Goal: Task Accomplishment & Management: Use online tool/utility

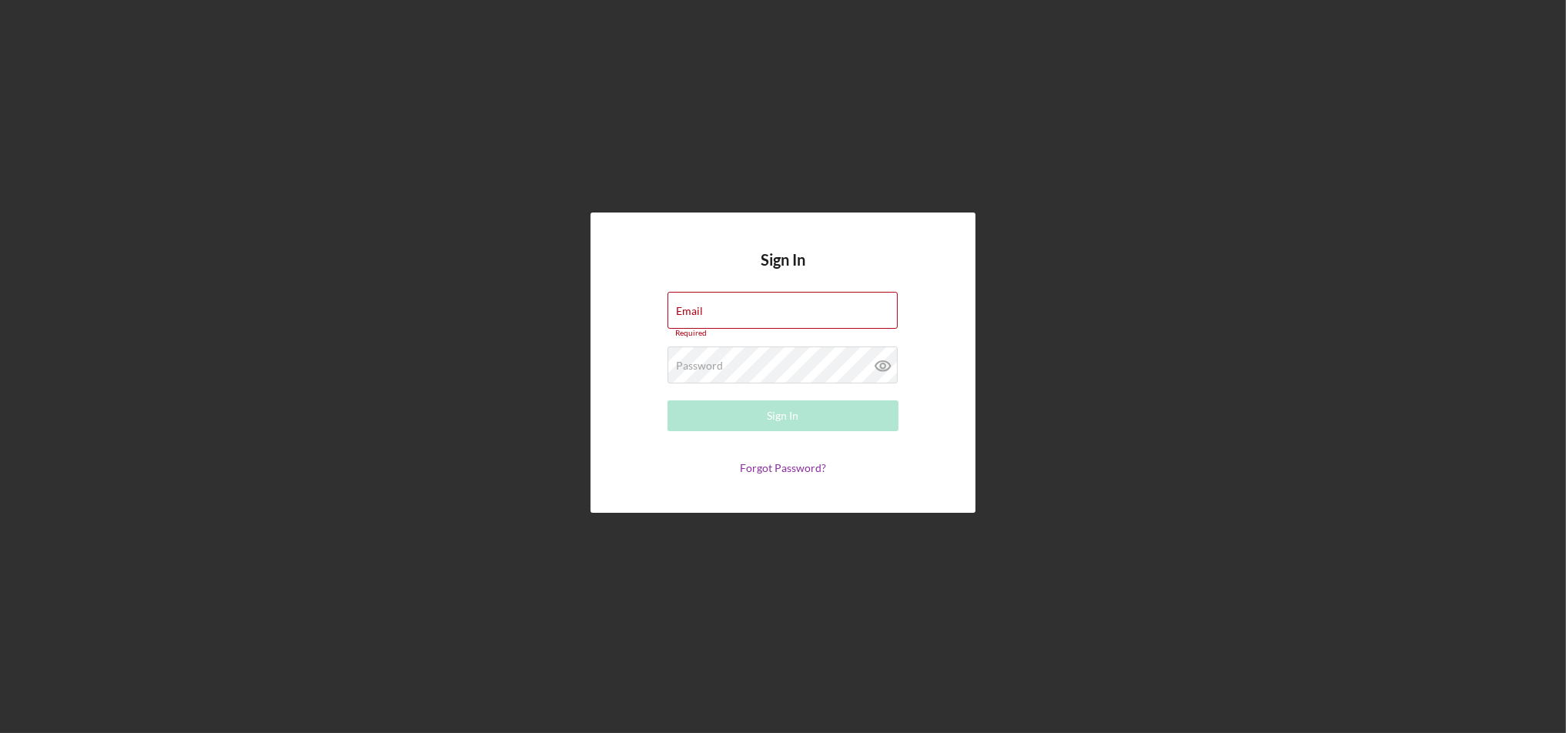
type input "[EMAIL_ADDRESS][DOMAIN_NAME]"
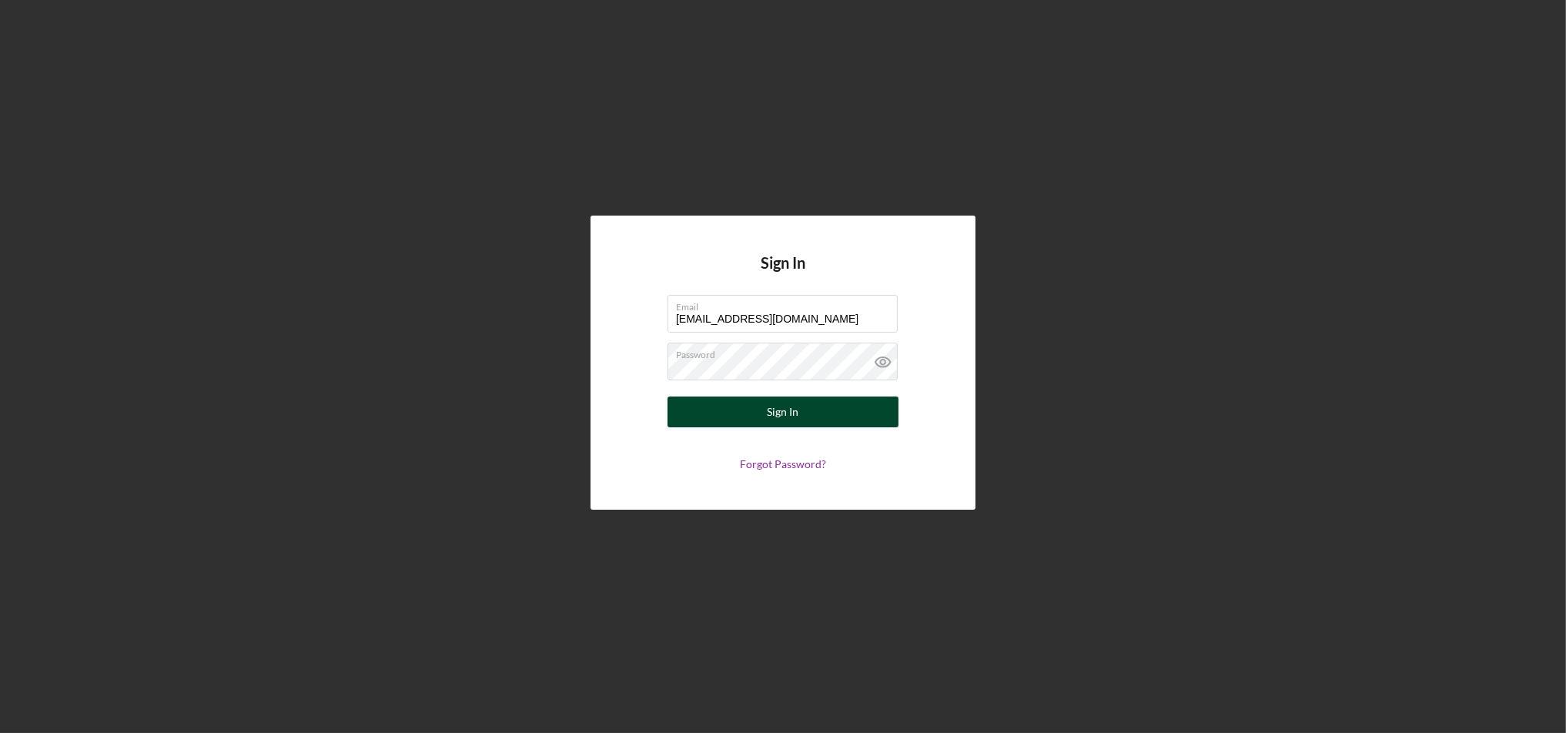
click at [756, 410] on button "Sign In" at bounding box center [783, 412] width 231 height 31
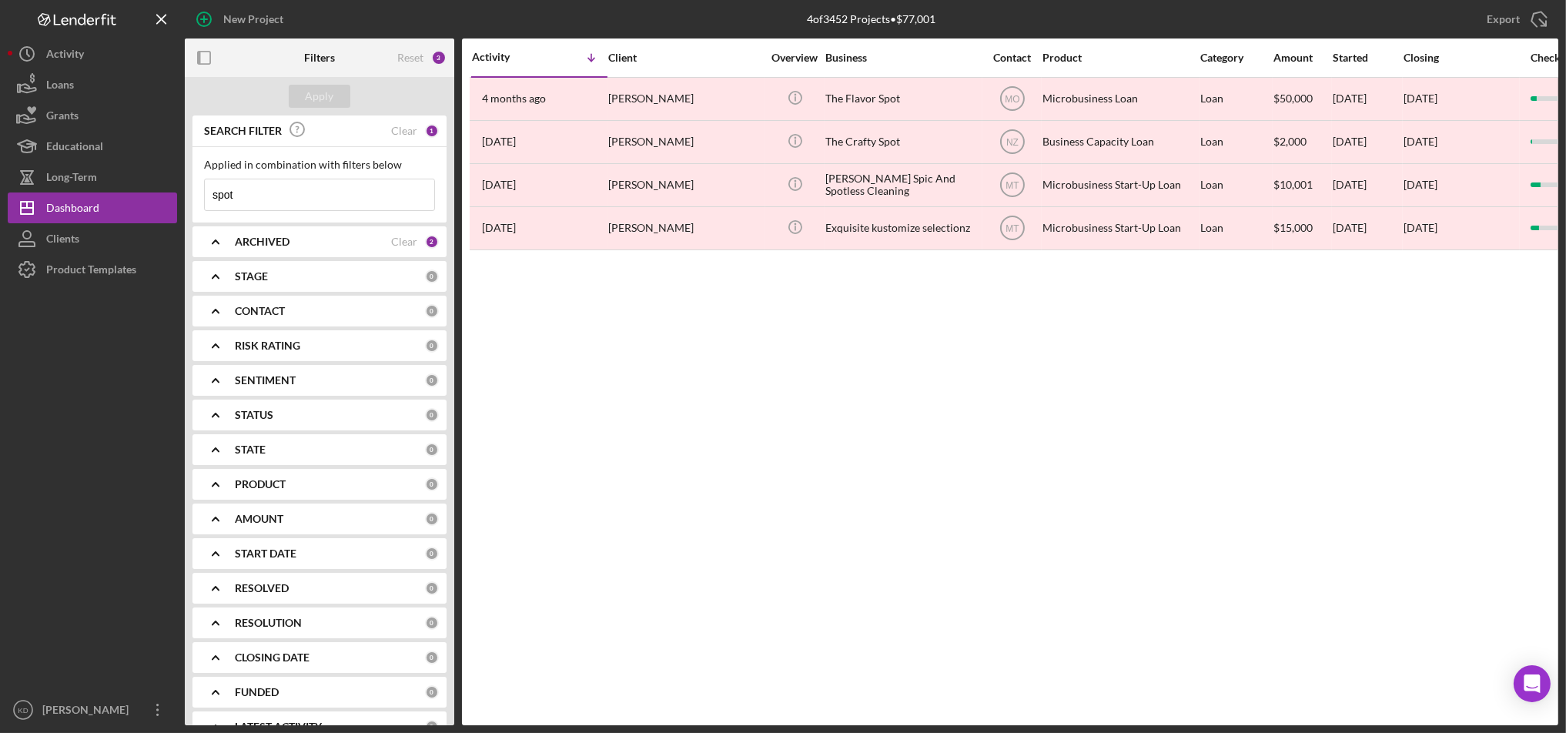
click at [346, 190] on input "spot" at bounding box center [319, 194] width 229 height 31
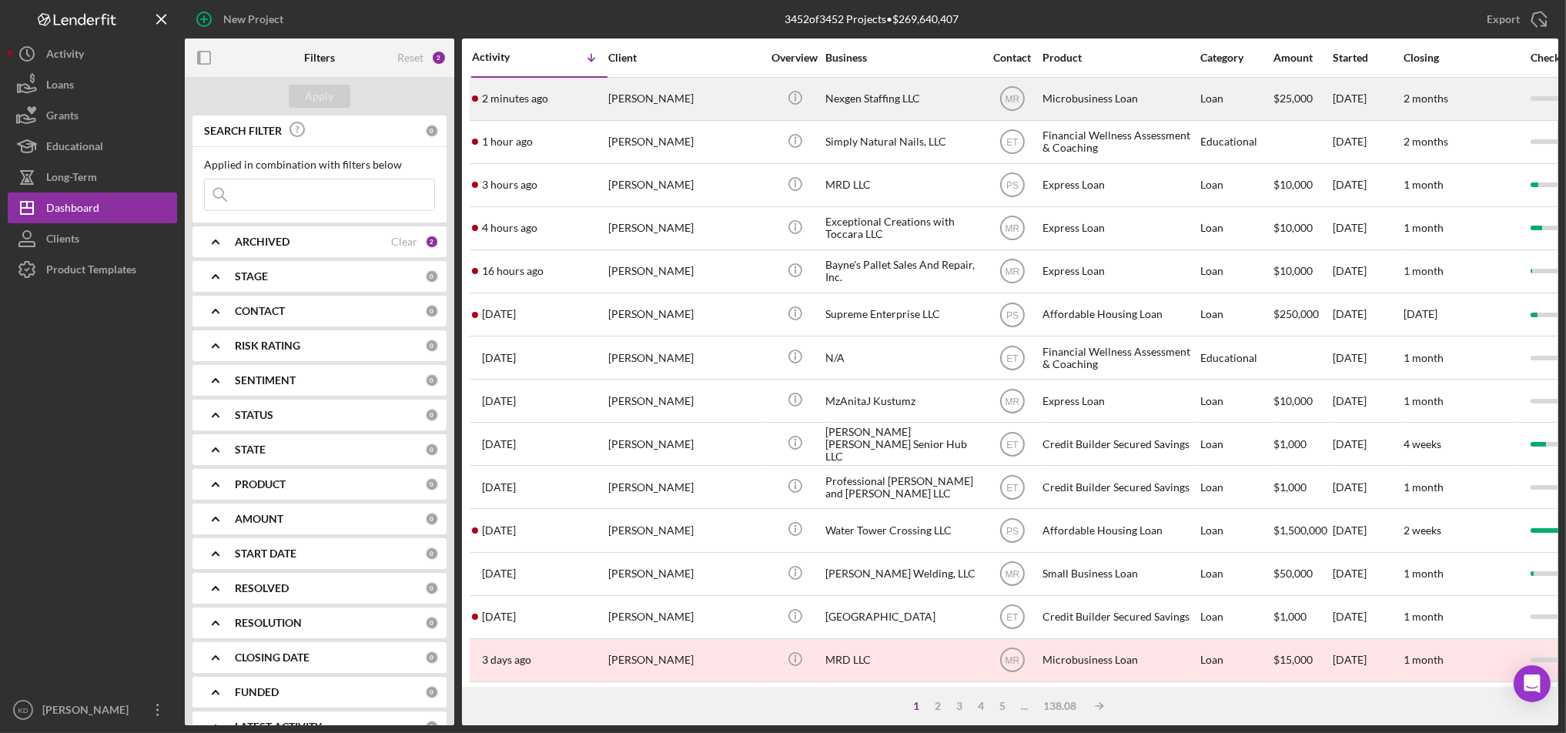
click at [885, 99] on div "Nexgen Staffing LLC" at bounding box center [903, 99] width 154 height 41
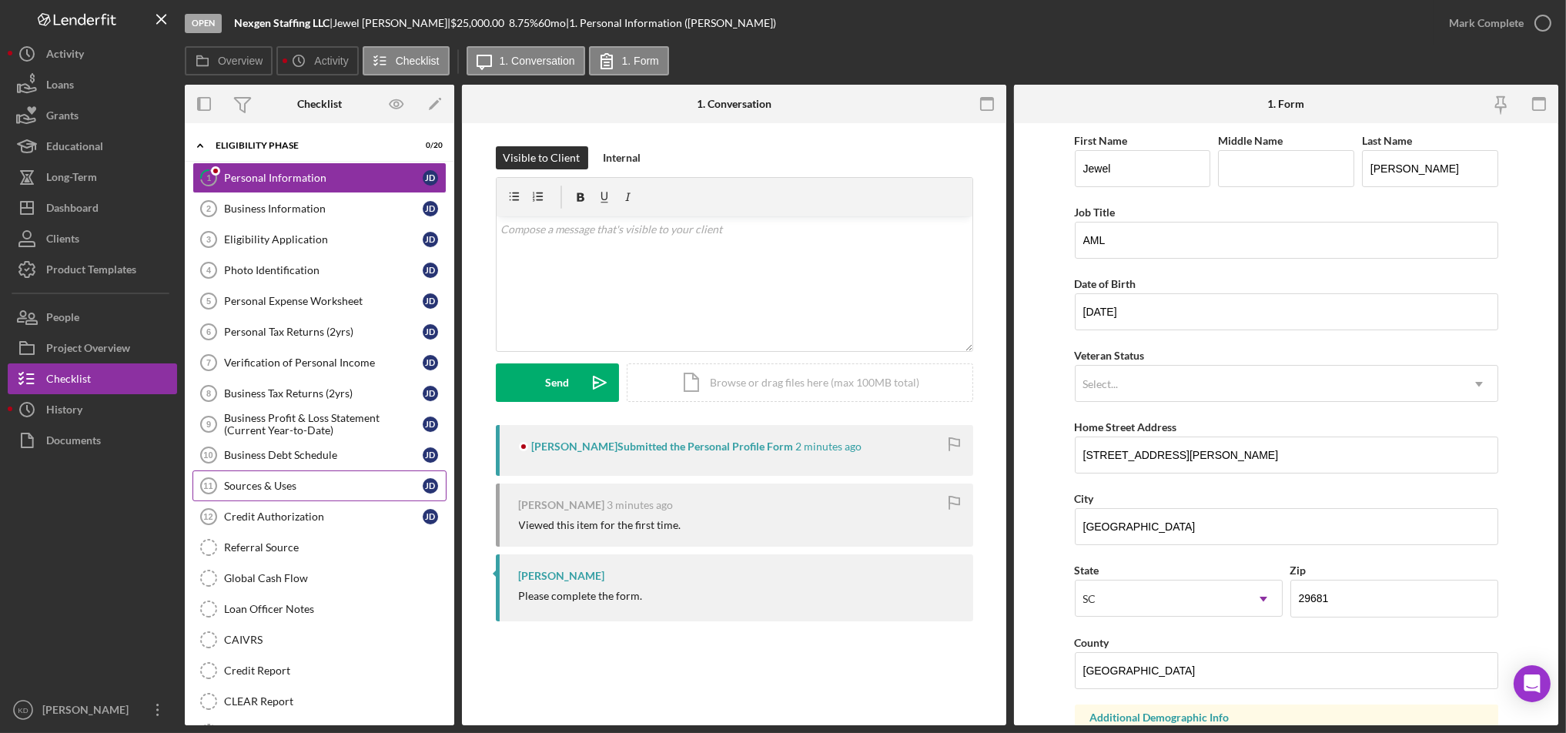
scroll to position [174, 0]
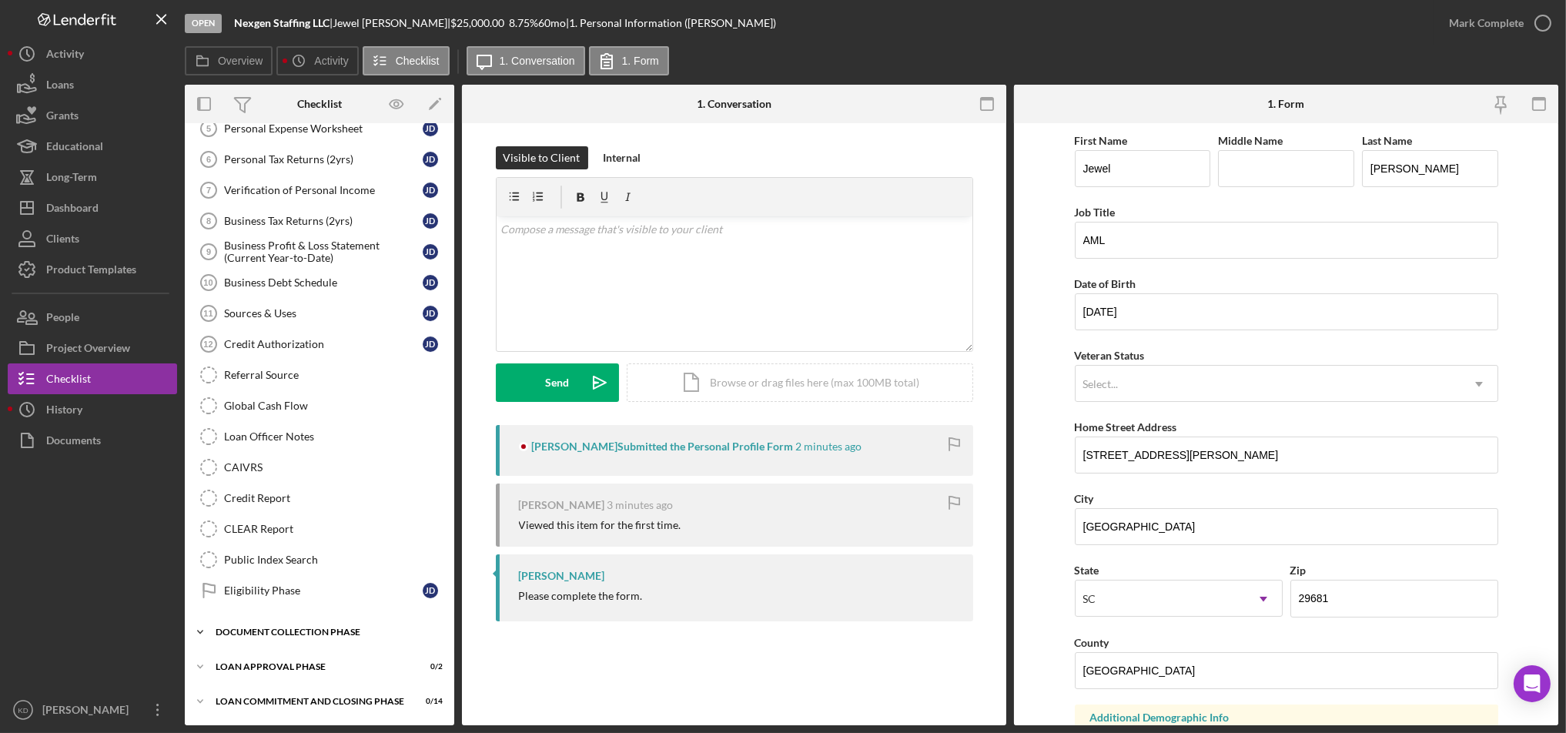
click at [347, 628] on div "Document Collection Phase" at bounding box center [325, 632] width 219 height 9
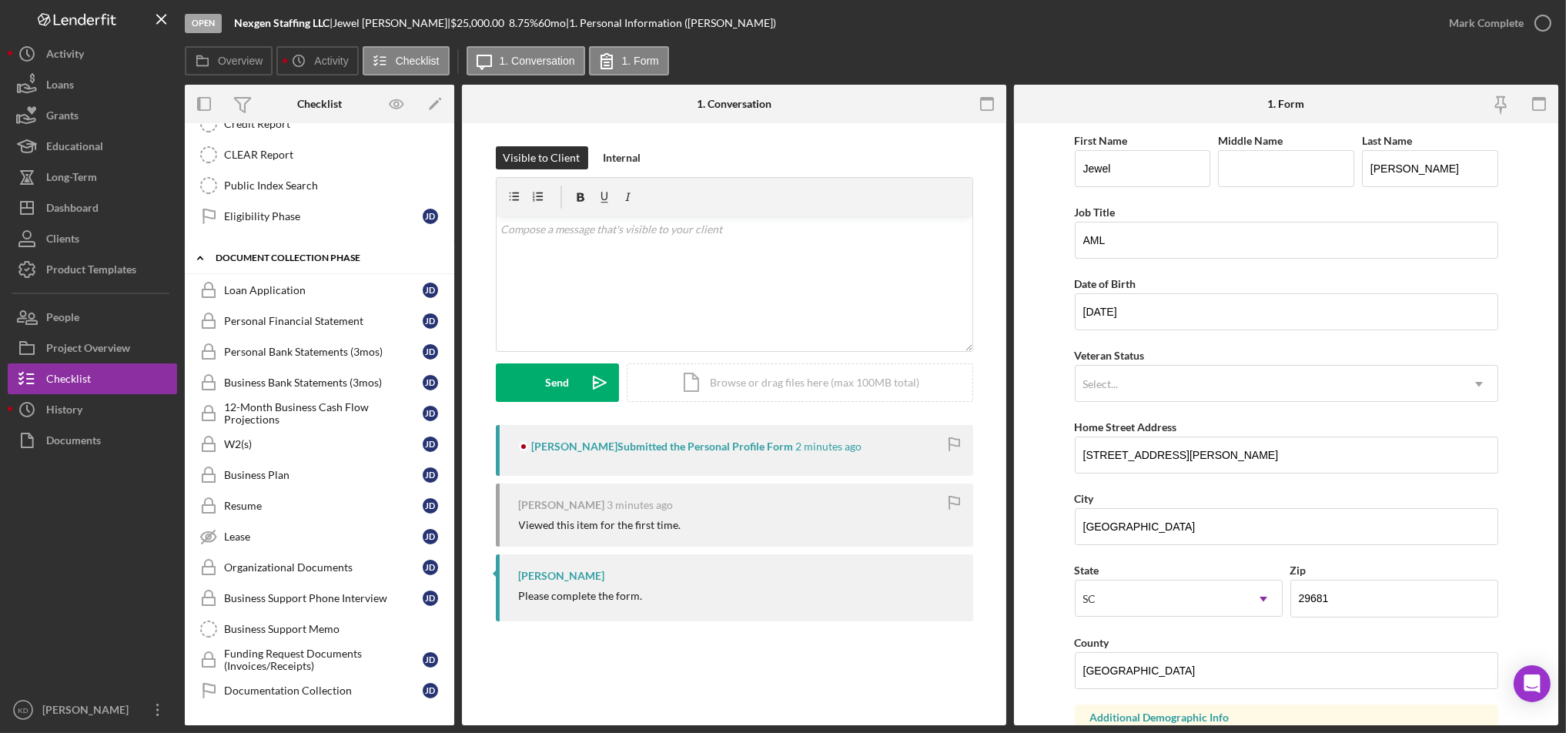
scroll to position [551, 0]
click at [382, 593] on div "Business Support Phone Interview" at bounding box center [323, 594] width 199 height 12
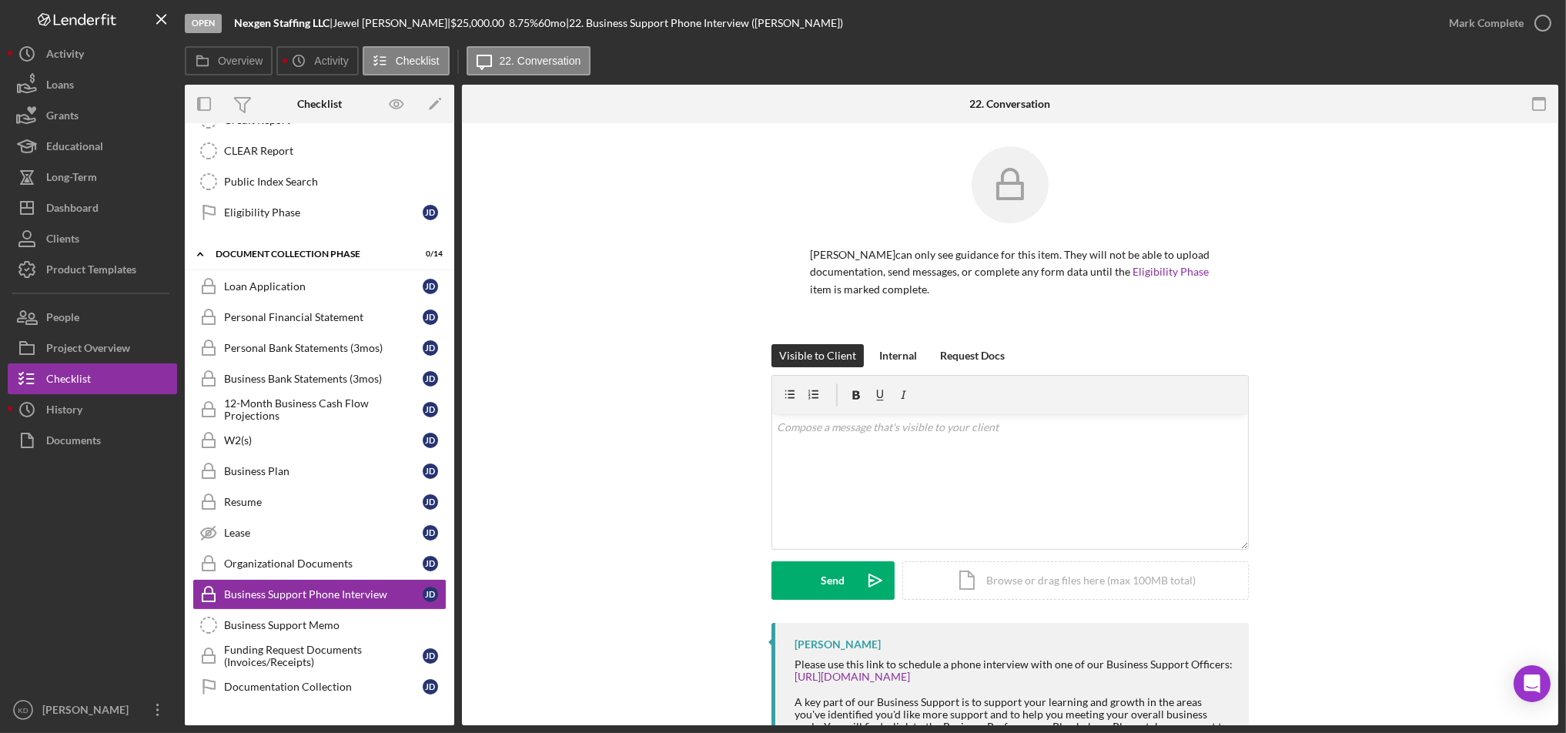
scroll to position [108, 0]
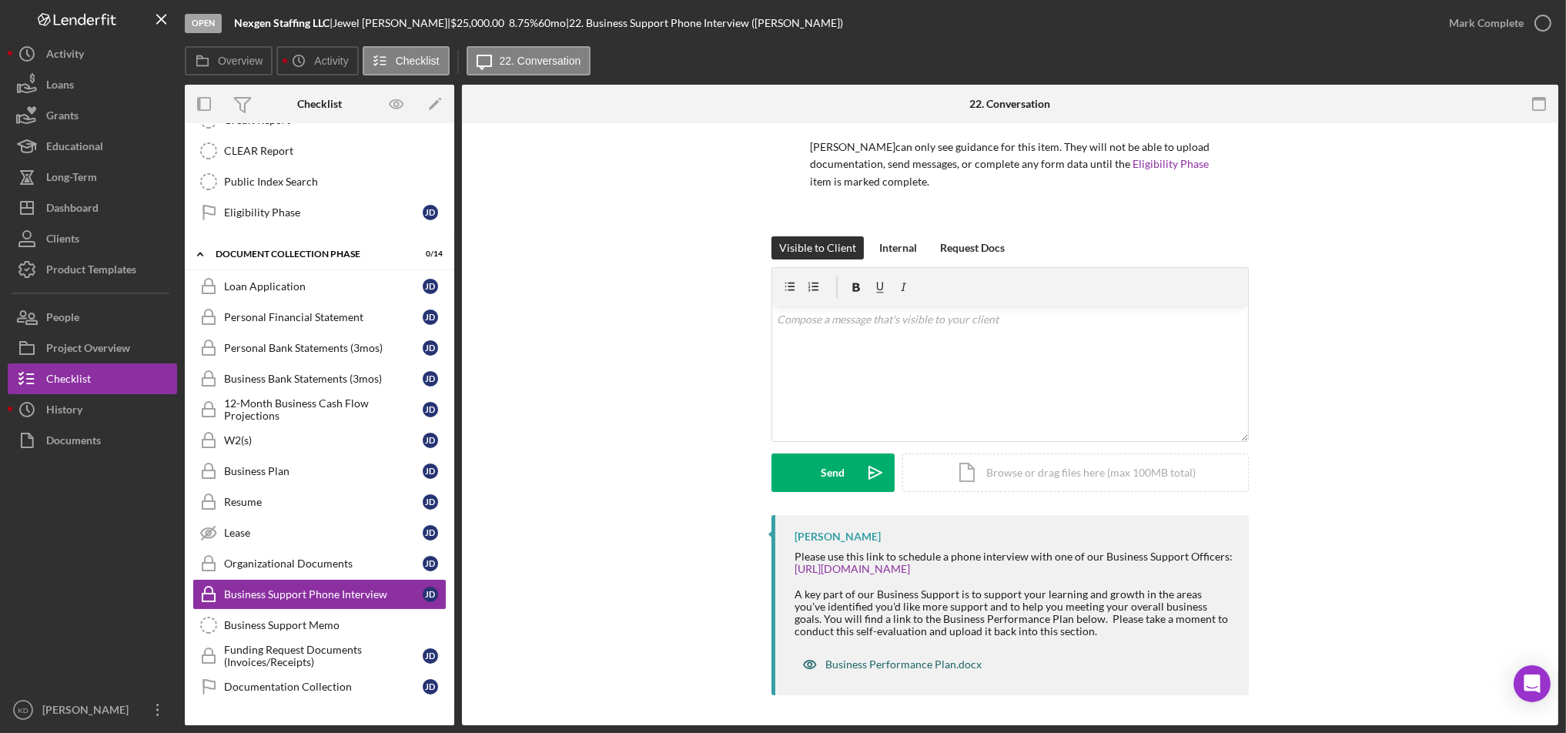
click at [933, 666] on div "Business Performance Plan.docx" at bounding box center [904, 664] width 156 height 12
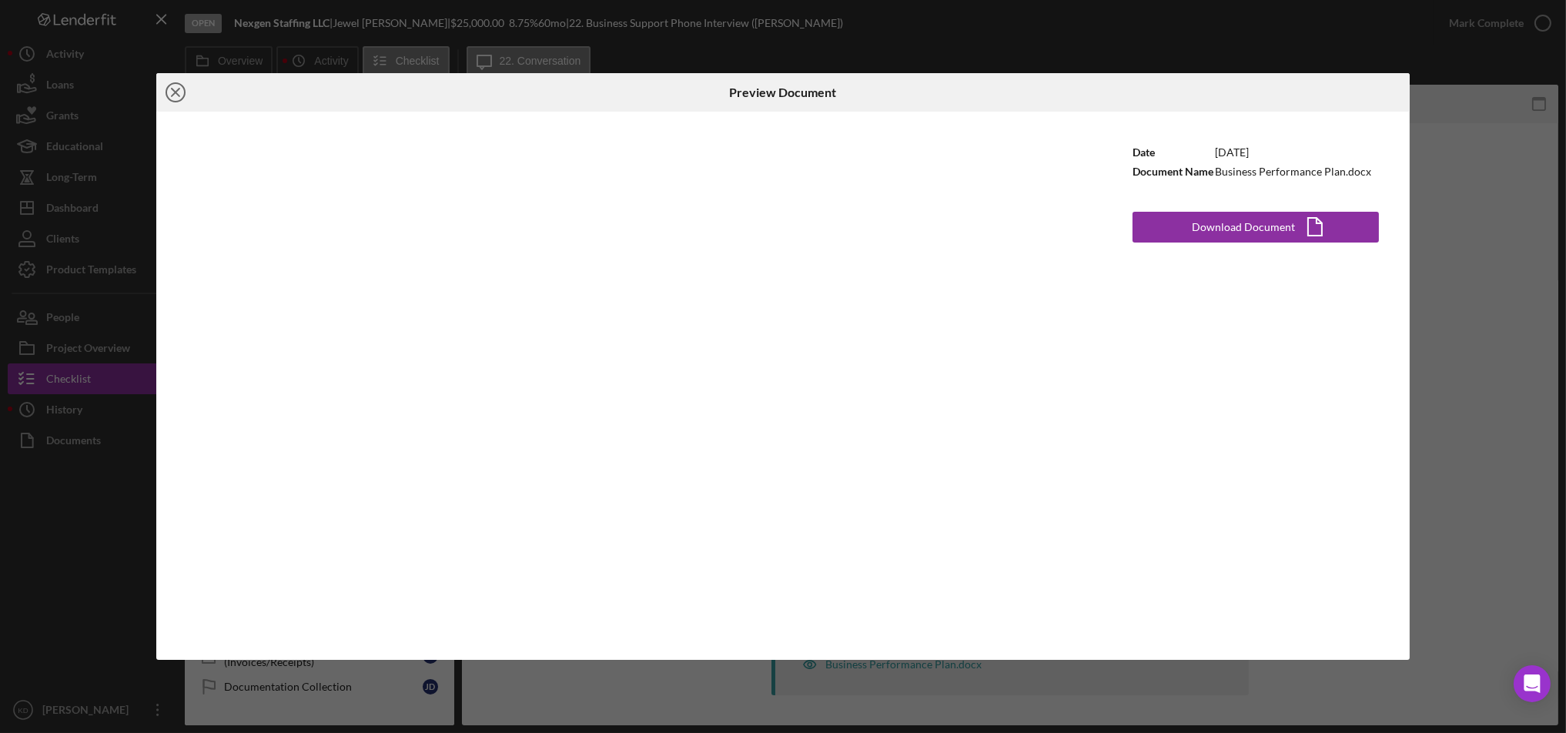
click at [178, 94] on line at bounding box center [176, 93] width 8 height 8
